Goal: Find specific page/section: Find specific page/section

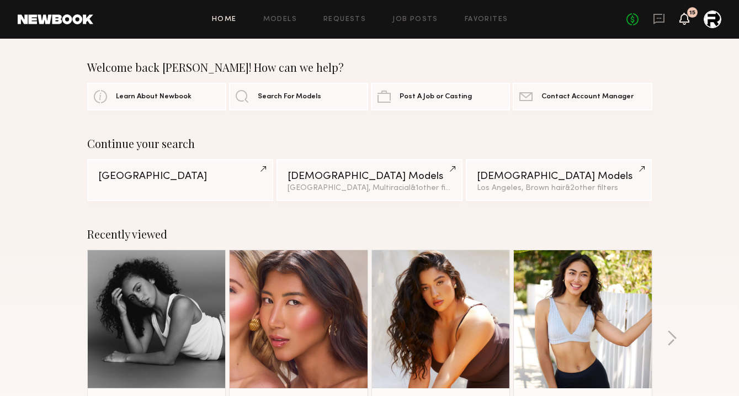
click at [683, 20] on icon at bounding box center [684, 18] width 9 height 8
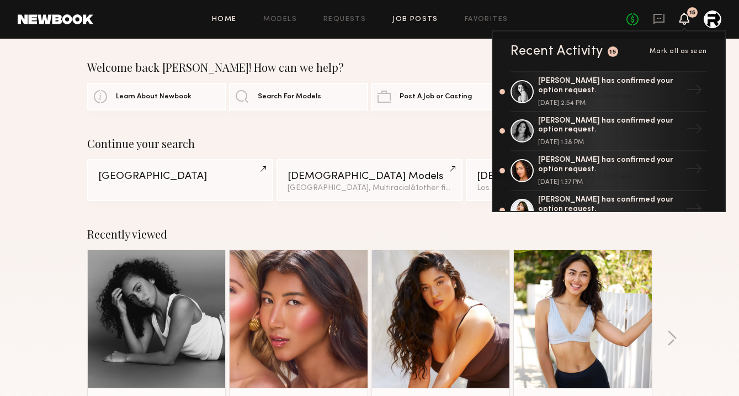
click at [409, 22] on link "Job Posts" at bounding box center [415, 19] width 46 height 7
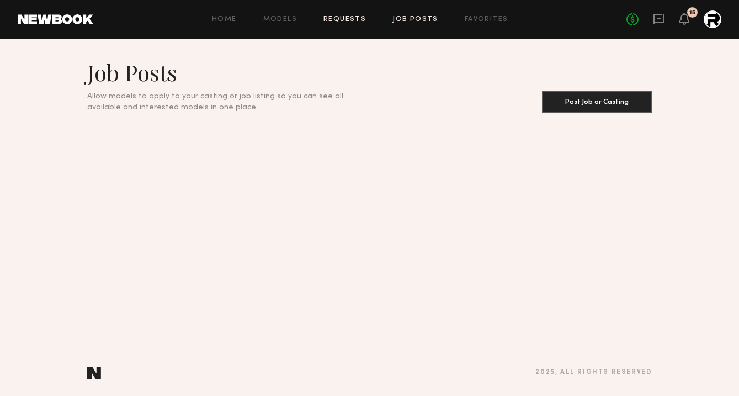
click at [334, 23] on link "Requests" at bounding box center [344, 19] width 42 height 7
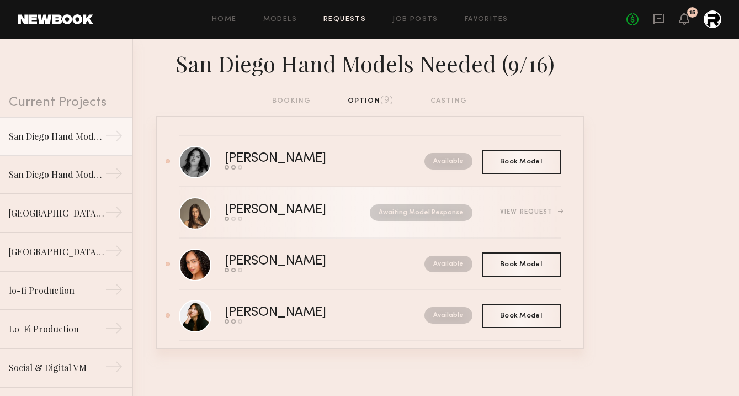
click at [535, 211] on div "View Request" at bounding box center [530, 212] width 60 height 7
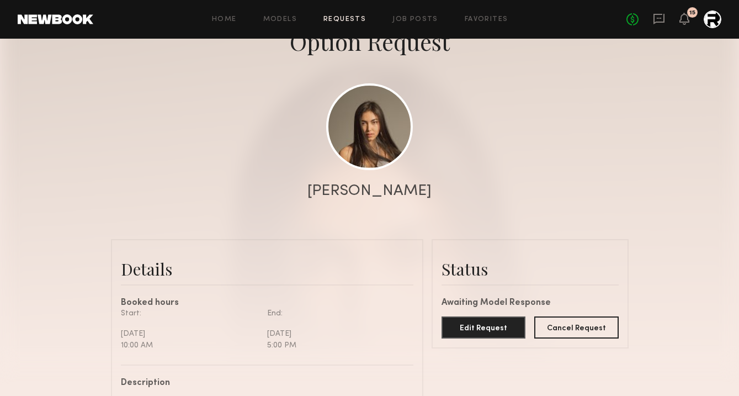
scroll to position [103, 0]
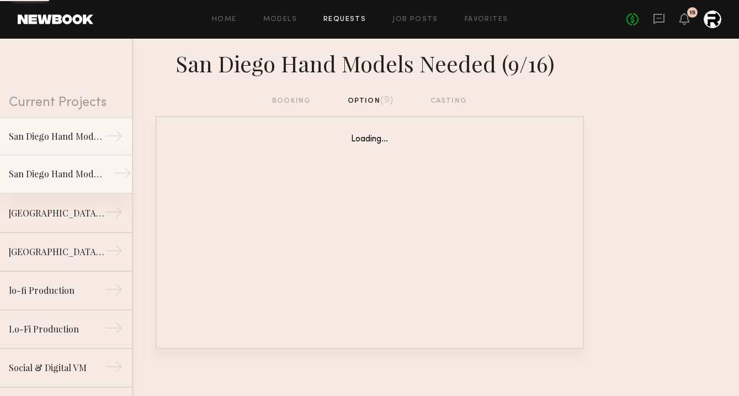
click at [83, 175] on div "San Diego Hand Models Needed (9/4)" at bounding box center [57, 173] width 96 height 13
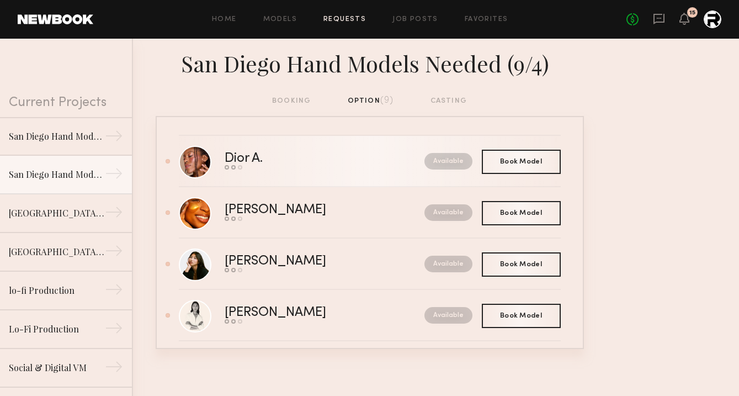
scroll to position [268, 0]
